Goal: Use online tool/utility

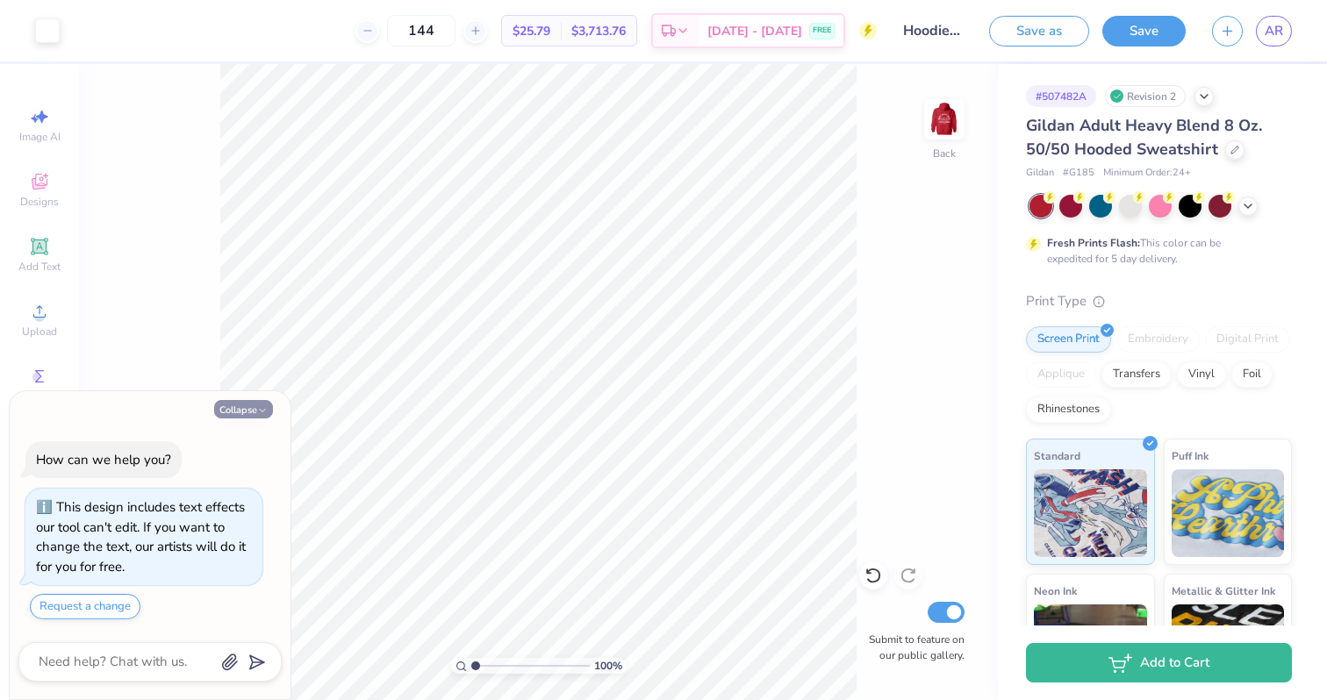
click at [253, 410] on button "Collapse" at bounding box center [243, 409] width 59 height 18
type textarea "x"
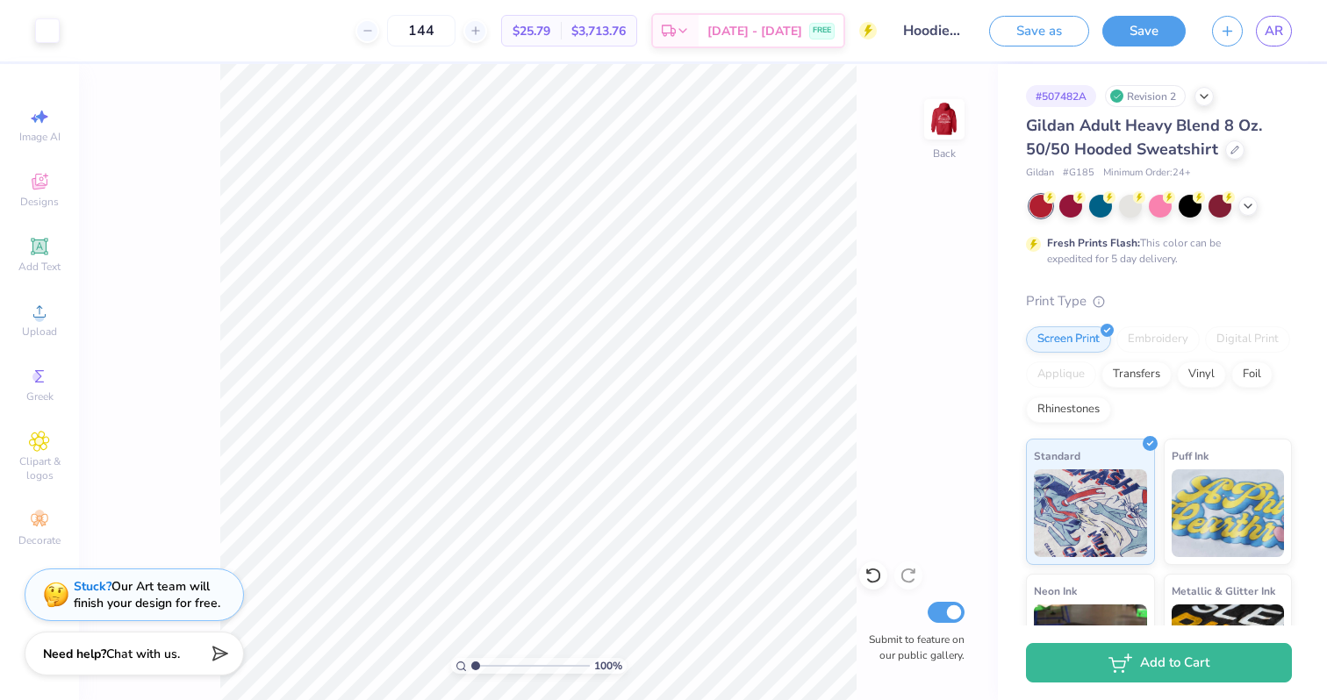
type input "3.1"
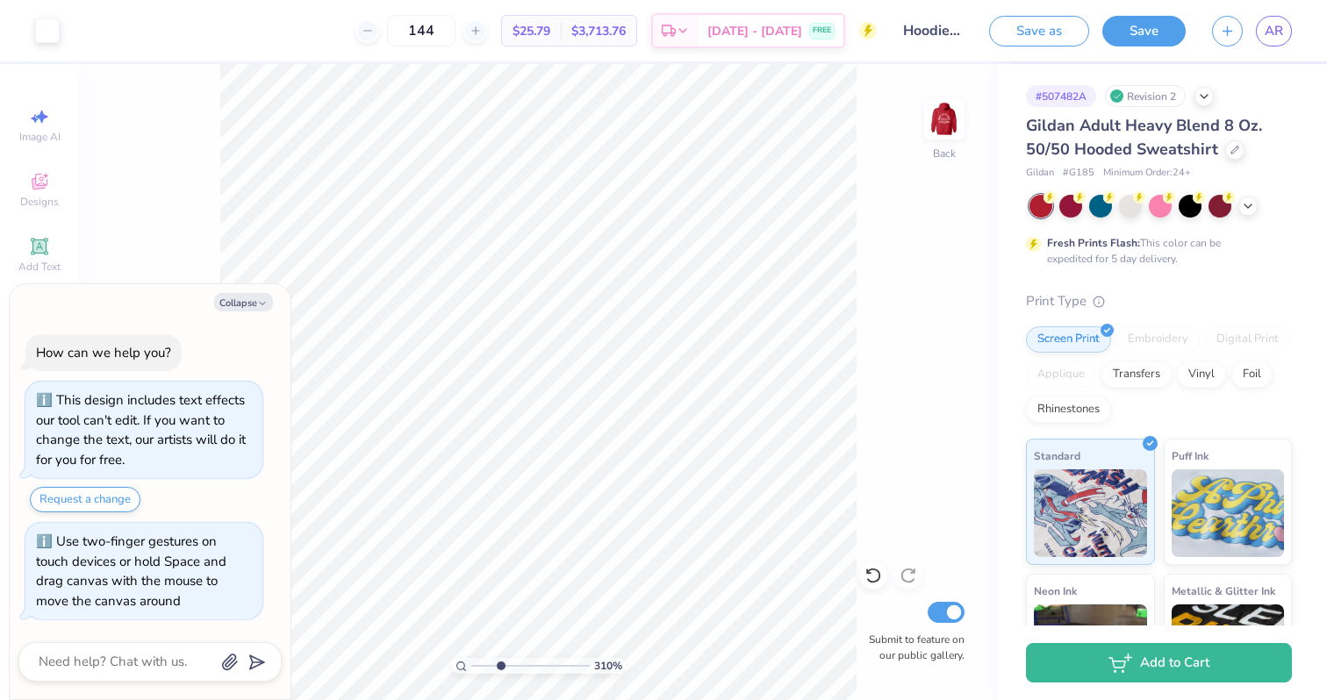
type textarea "x"
type input "3.18"
type textarea "x"
type input "3.23"
type textarea "x"
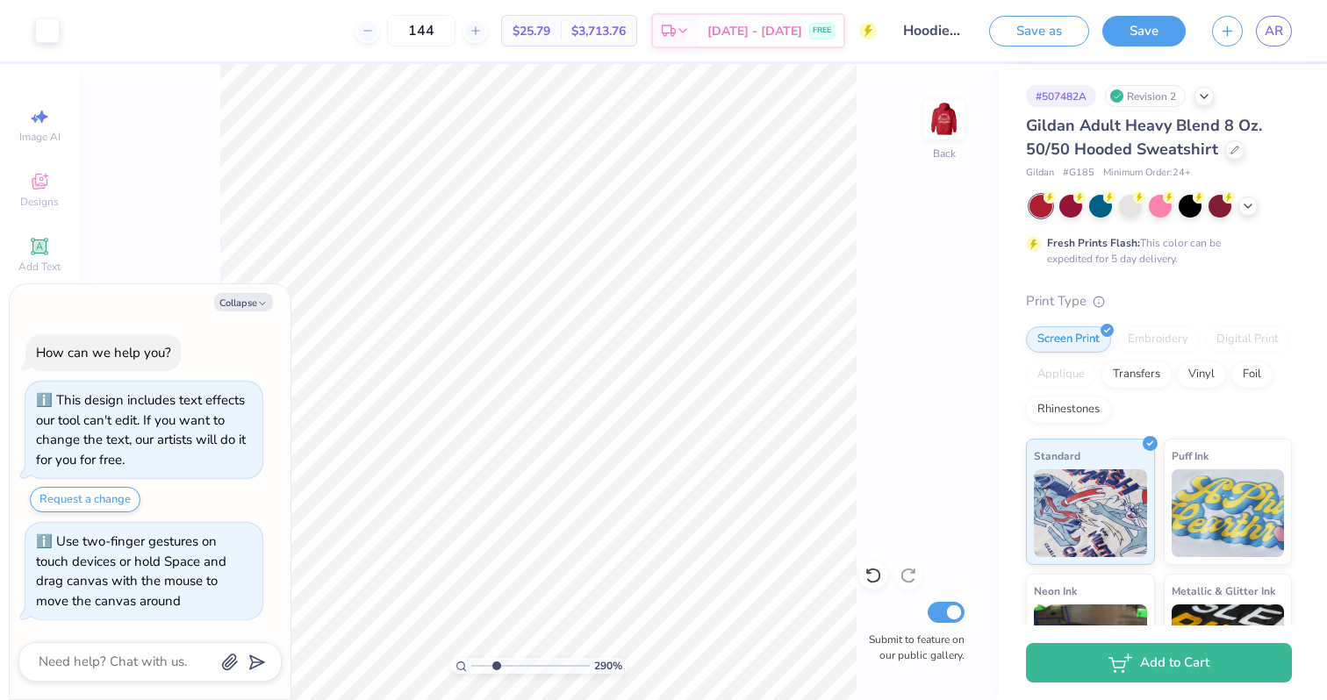
drag, startPoint x: 474, startPoint y: 668, endPoint x: 496, endPoint y: 670, distance: 22.0
type input "2.79"
click at [496, 670] on input "range" at bounding box center [530, 666] width 118 height 16
click at [230, 305] on button "Collapse" at bounding box center [243, 302] width 59 height 18
type textarea "x"
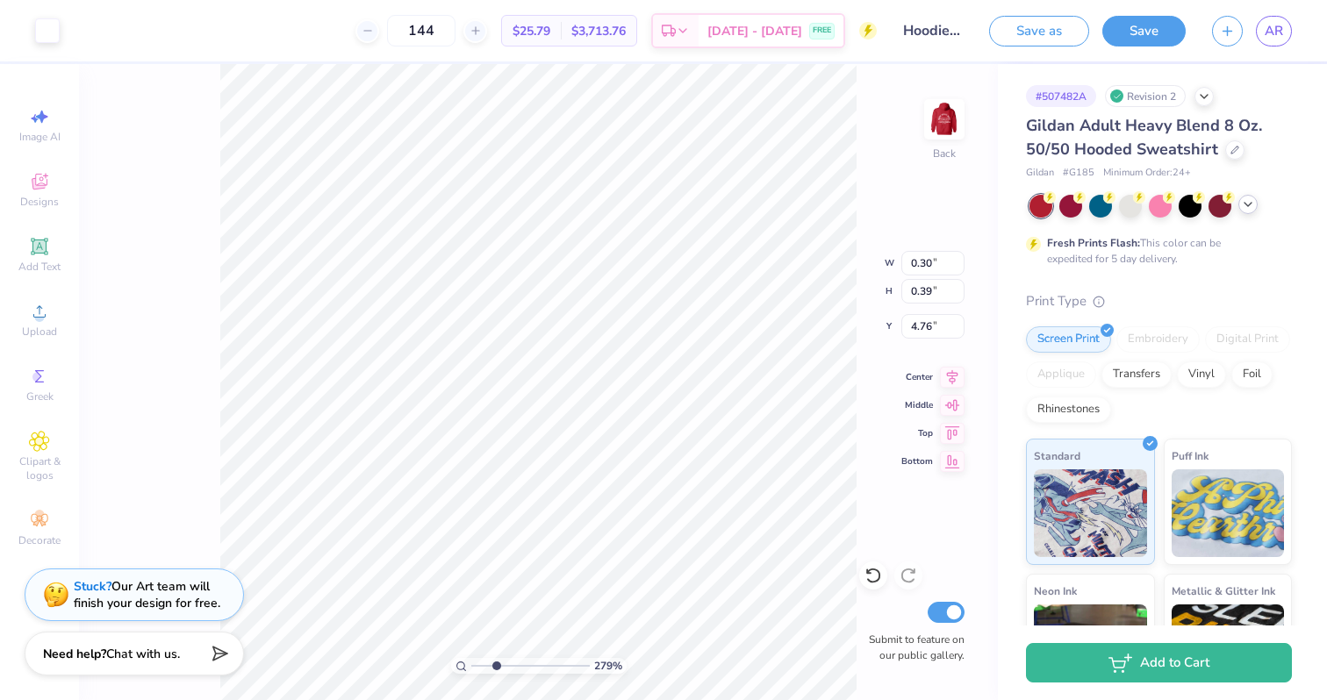
click at [1243, 202] on icon at bounding box center [1248, 204] width 14 height 14
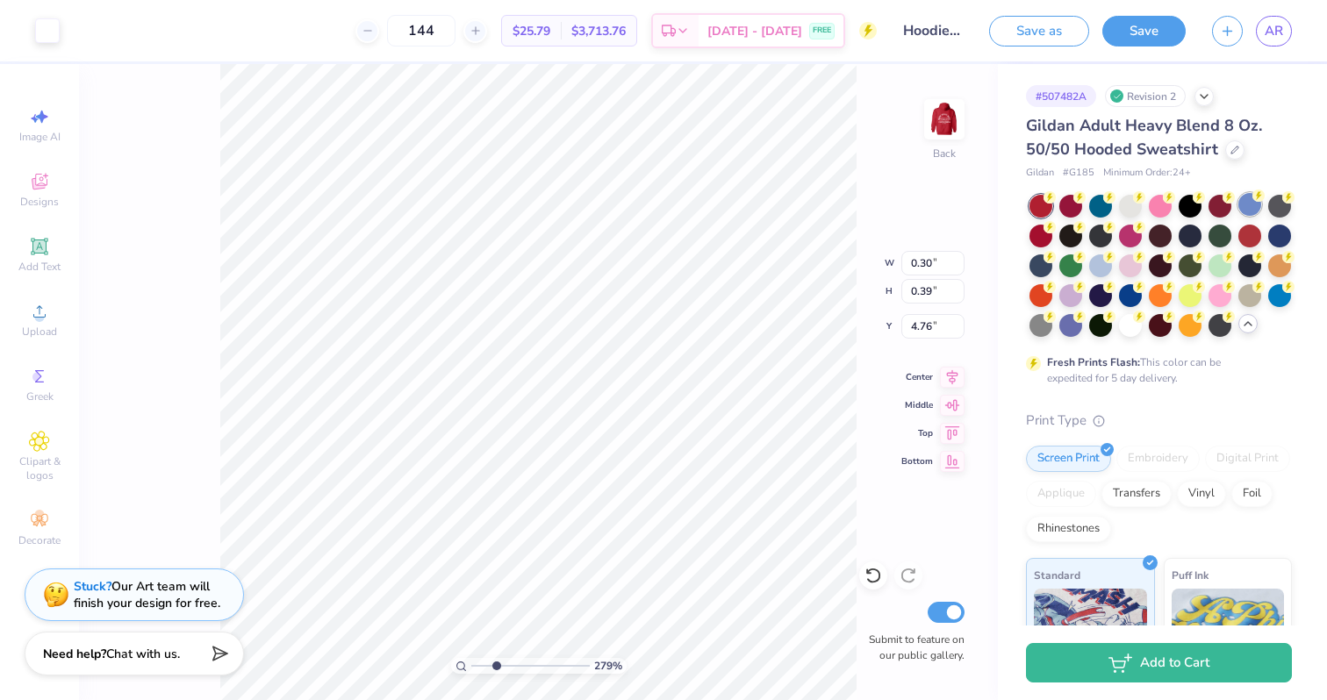
click at [1252, 209] on div at bounding box center [1250, 204] width 23 height 23
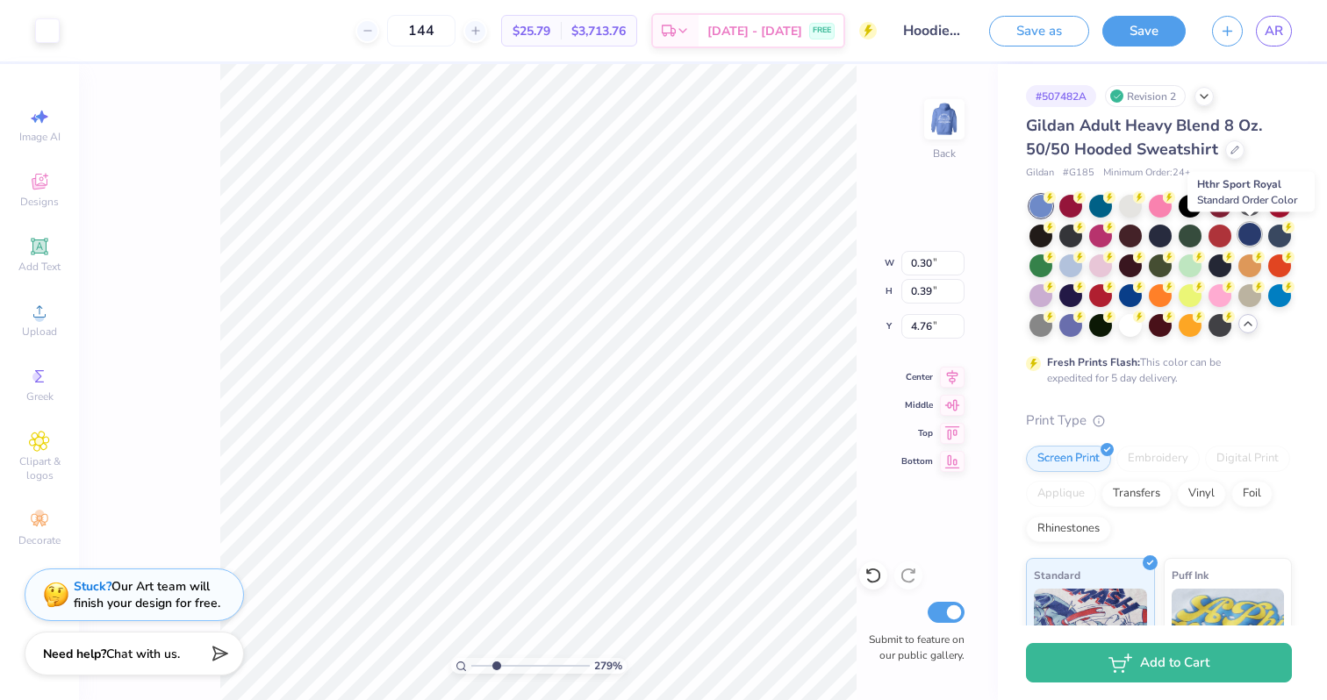
click at [1250, 232] on div at bounding box center [1250, 234] width 23 height 23
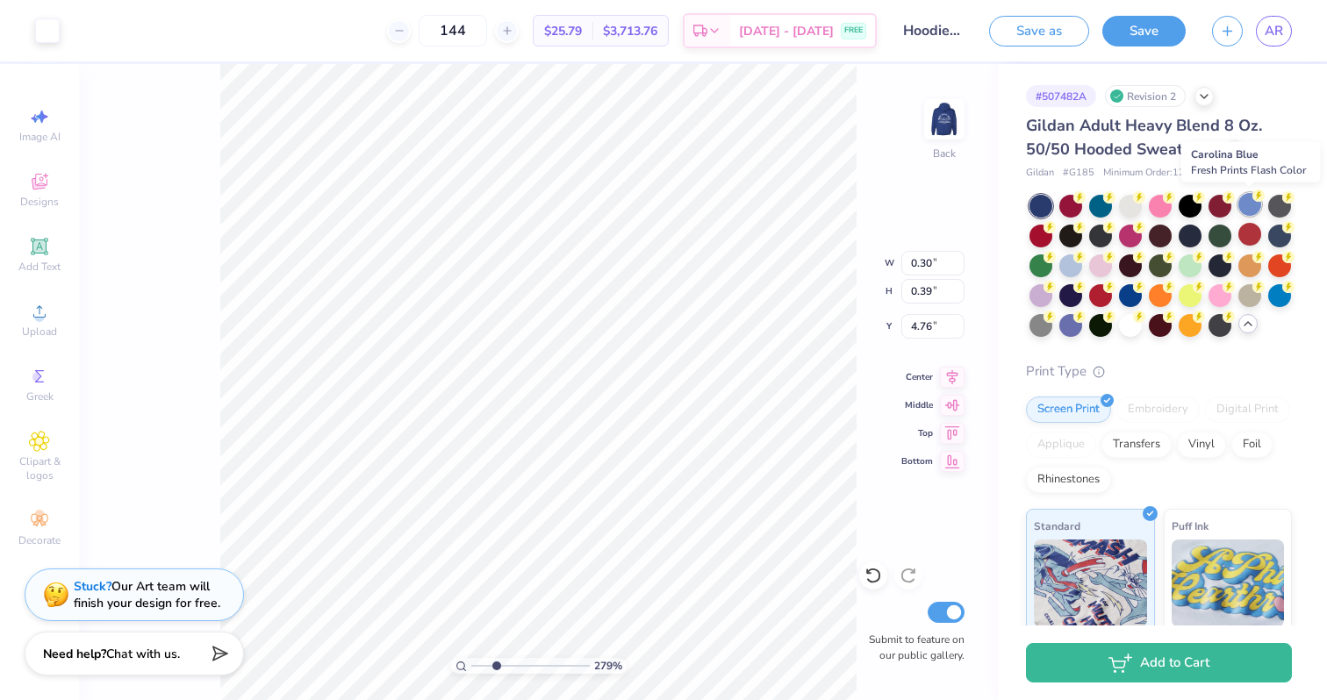
click at [1248, 211] on div at bounding box center [1250, 204] width 23 height 23
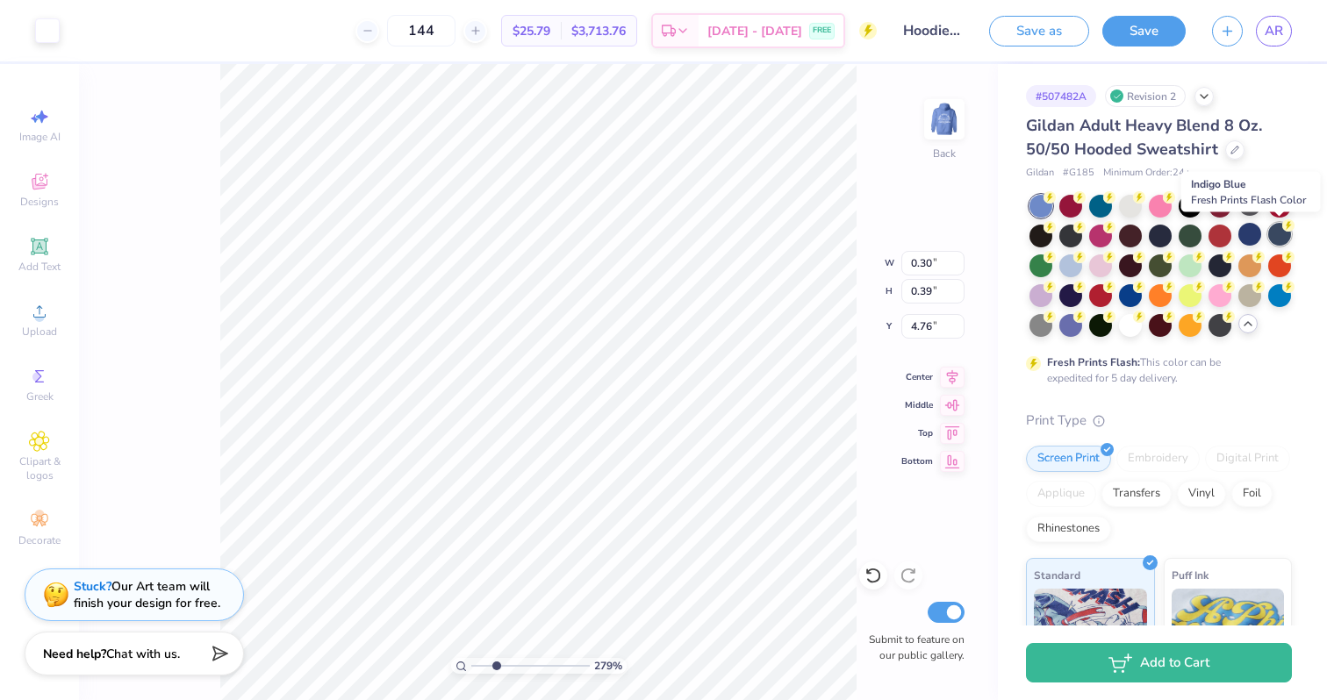
click at [1287, 236] on div at bounding box center [1279, 234] width 23 height 23
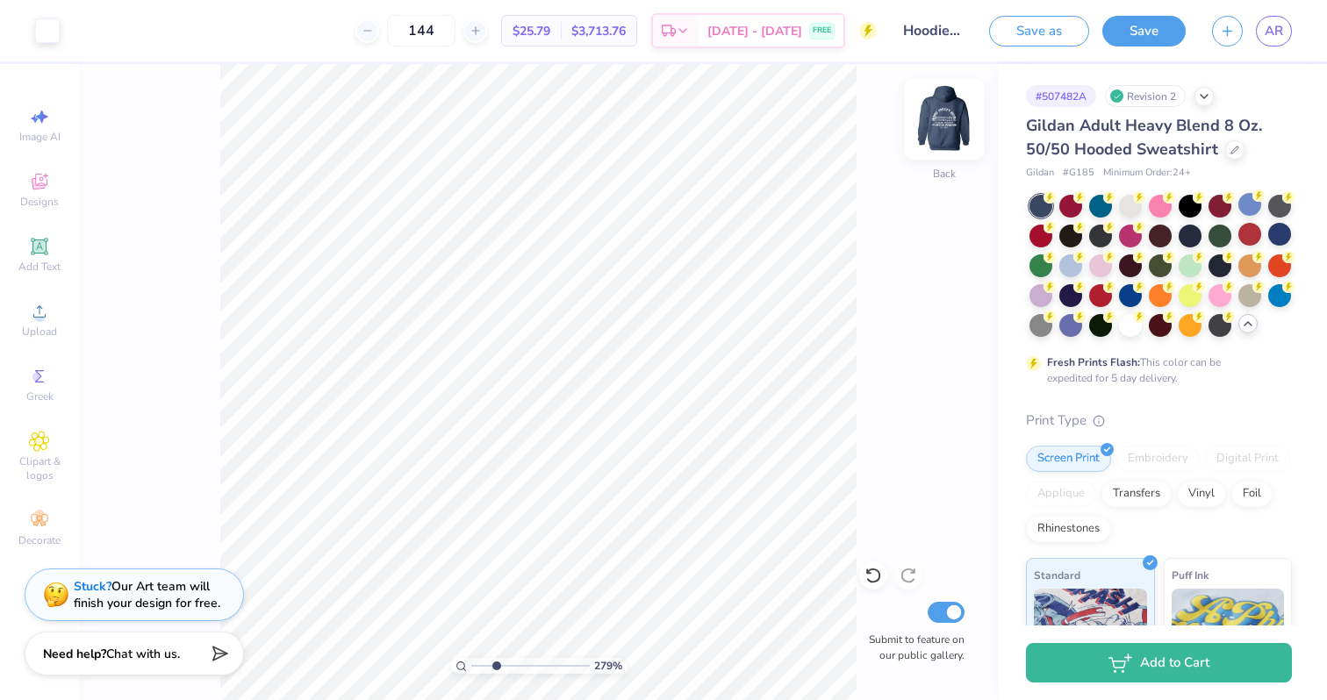
click at [951, 111] on img at bounding box center [944, 119] width 70 height 70
click at [912, 218] on div "279 % Front Submit to feature on our public gallery." at bounding box center [538, 382] width 919 height 636
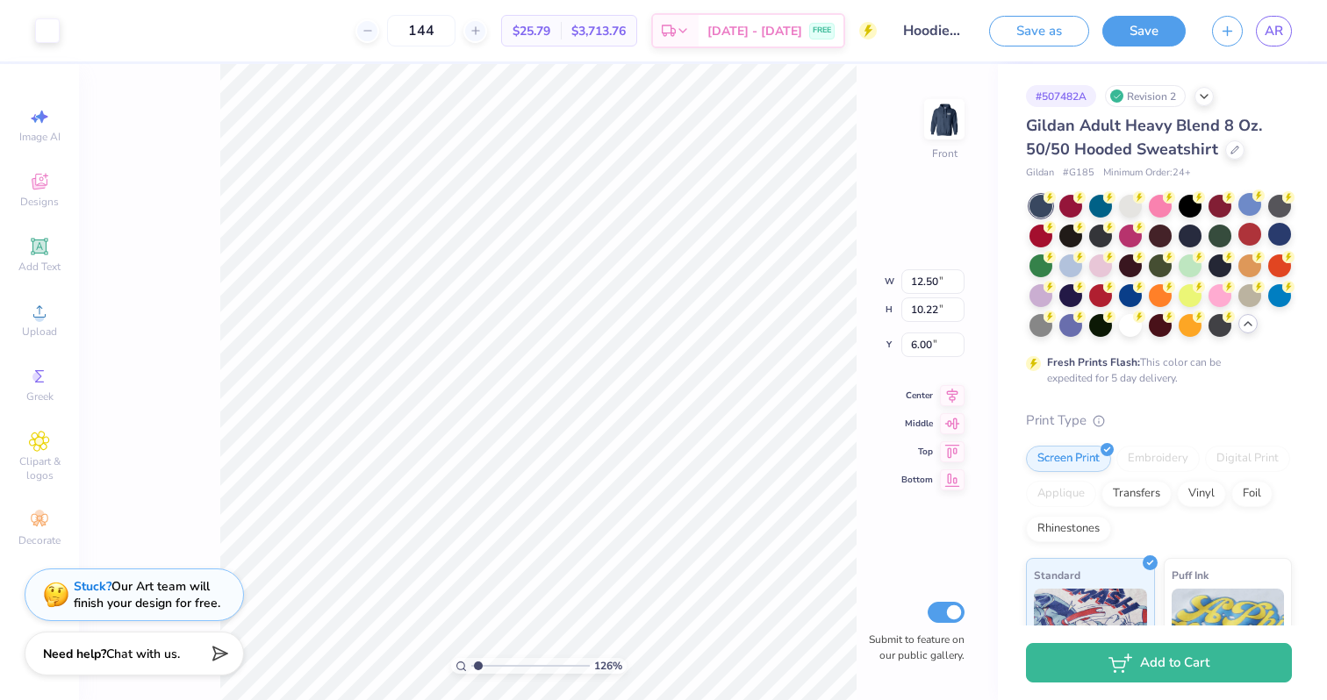
drag, startPoint x: 497, startPoint y: 668, endPoint x: 477, endPoint y: 668, distance: 19.3
type input "1.26"
click at [477, 668] on input "range" at bounding box center [530, 666] width 118 height 16
click at [35, 181] on icon at bounding box center [40, 182] width 16 height 16
